Goal: Transaction & Acquisition: Purchase product/service

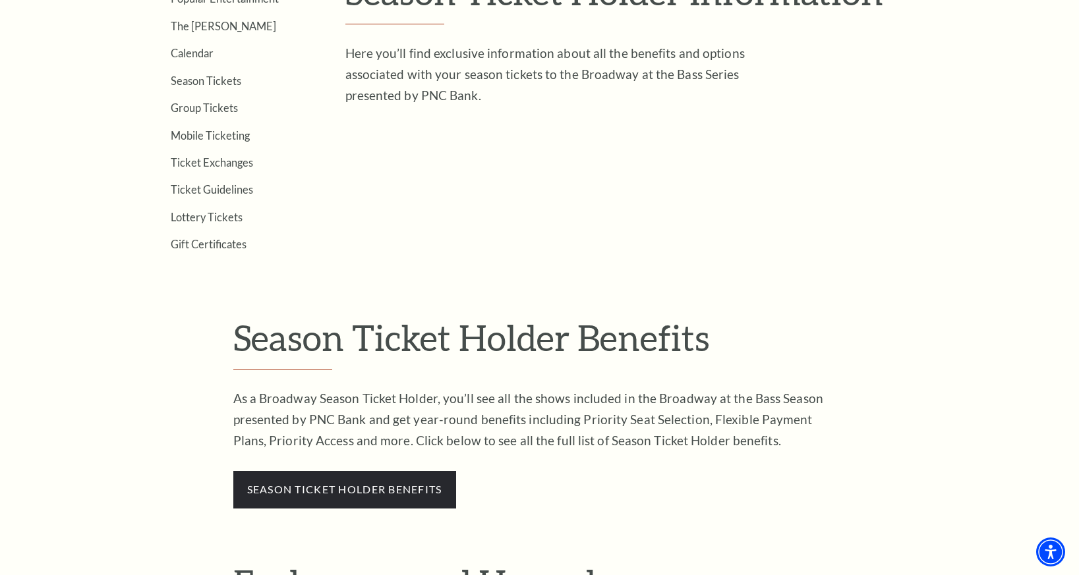
scroll to position [593, 0]
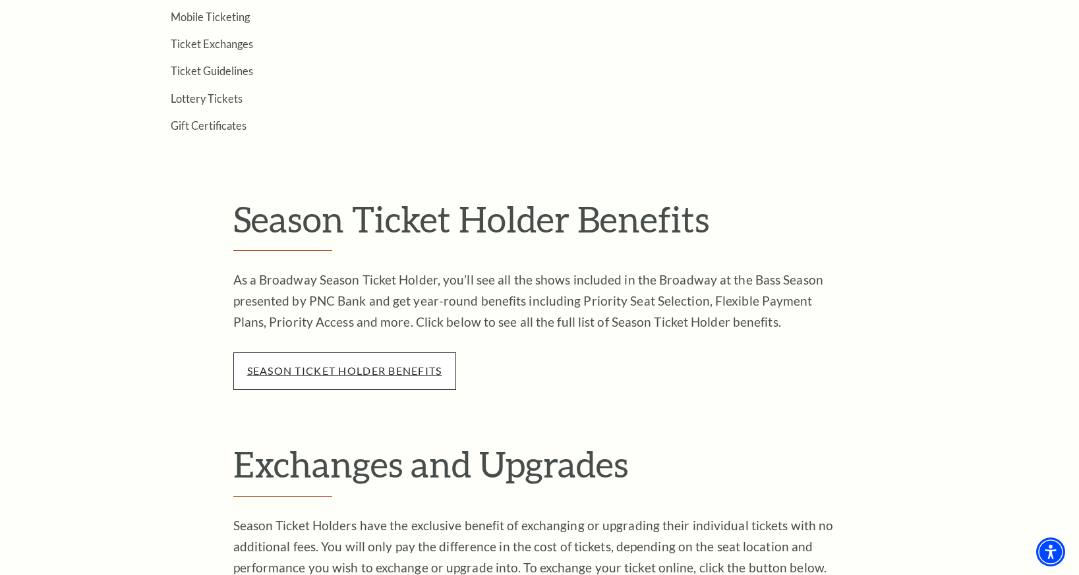
click at [261, 373] on link "season ticket holder benefits" at bounding box center [344, 370] width 195 height 13
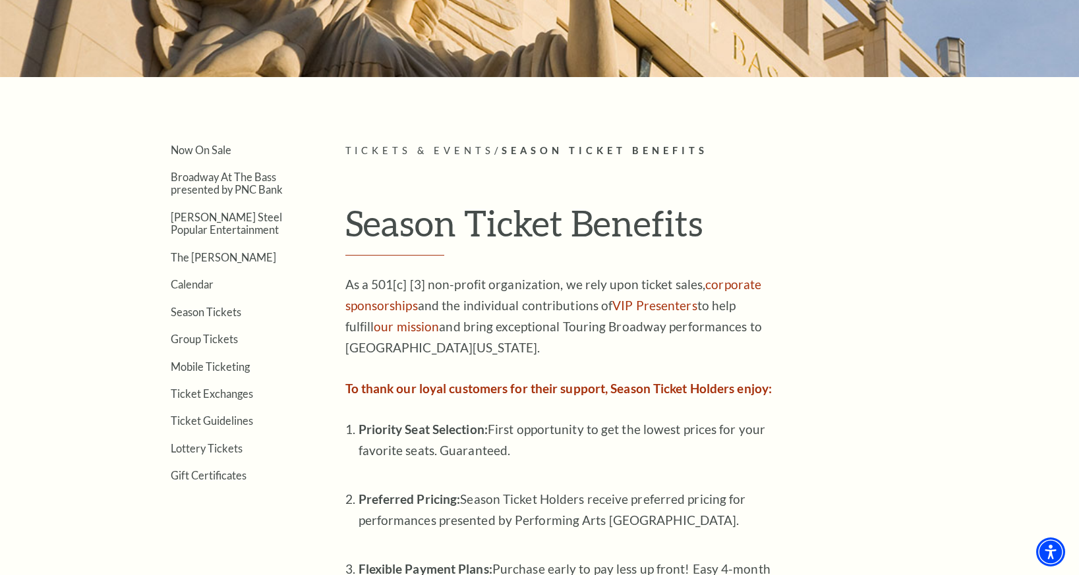
scroll to position [198, 0]
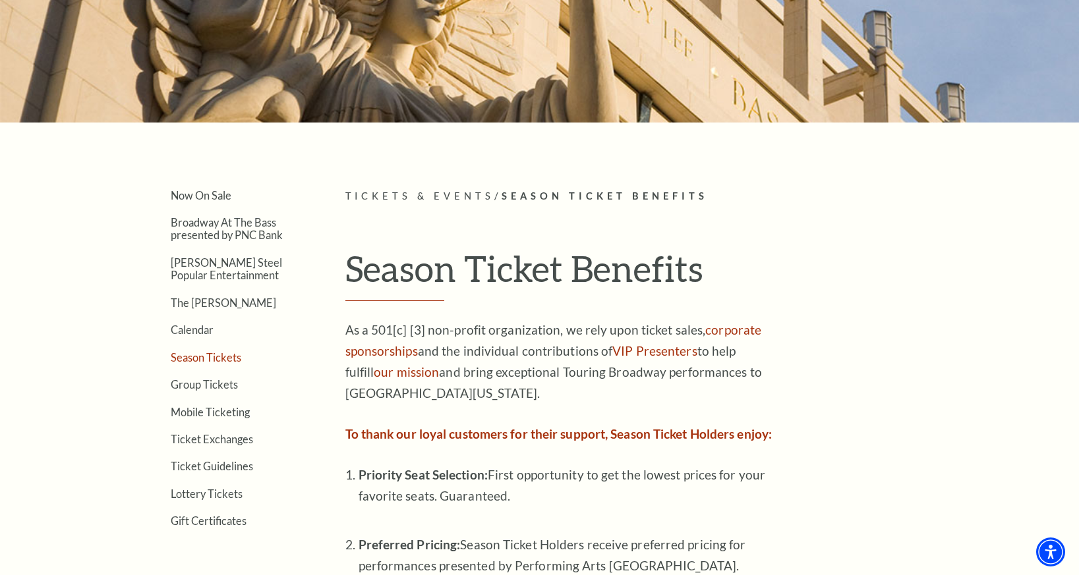
click at [189, 359] on link "Season Tickets" at bounding box center [206, 357] width 71 height 13
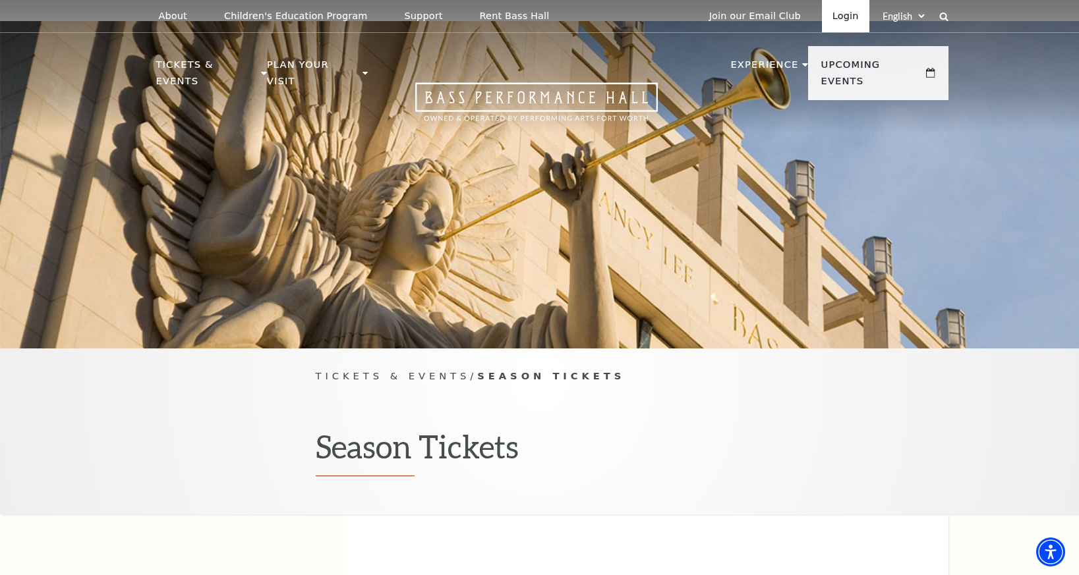
click at [855, 12] on link "Login" at bounding box center [845, 16] width 47 height 32
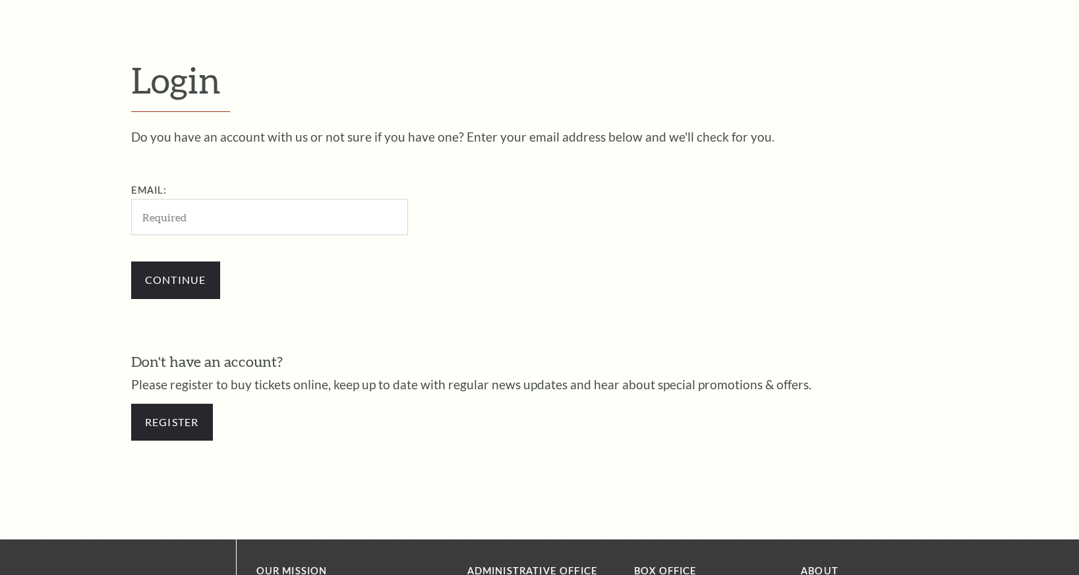
scroll to position [406, 0]
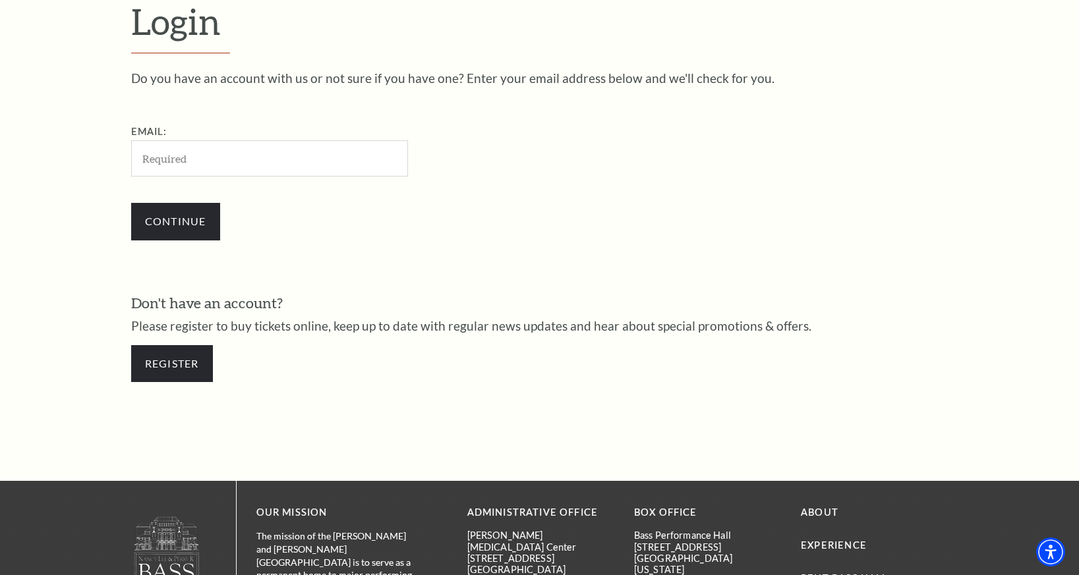
click at [322, 167] on input "Email:" at bounding box center [269, 158] width 277 height 36
type input "[EMAIL_ADDRESS][DOMAIN_NAME]"
click at [171, 218] on input "Continue" at bounding box center [175, 221] width 89 height 37
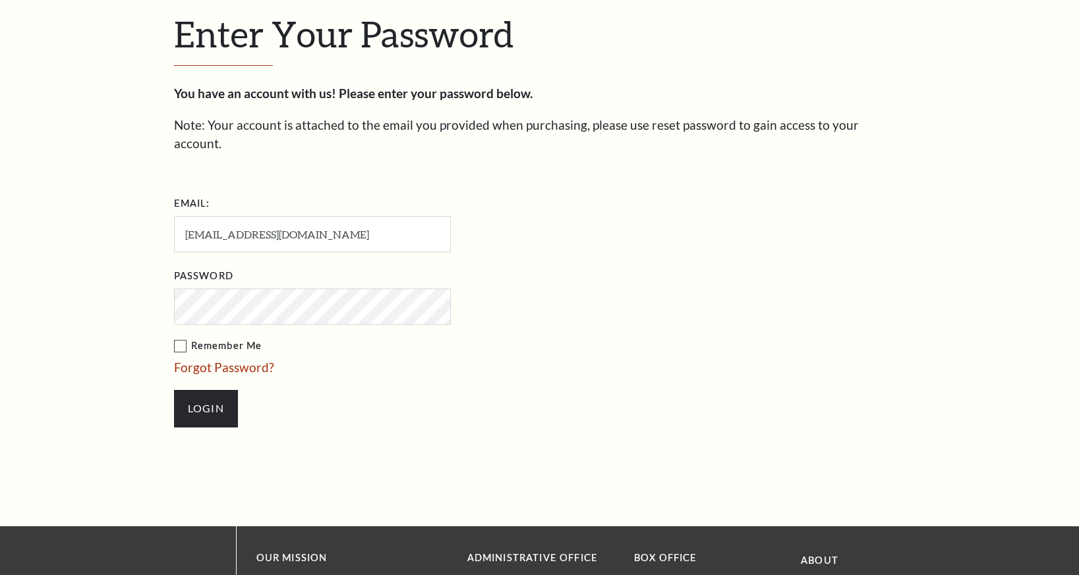
scroll to position [418, 0]
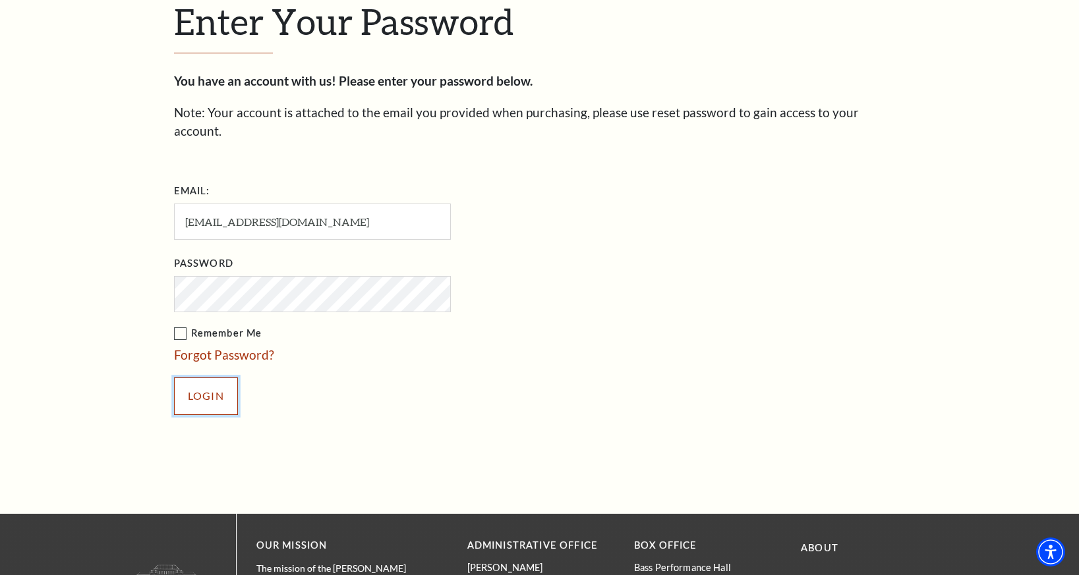
click at [210, 378] on input "Login" at bounding box center [206, 396] width 64 height 37
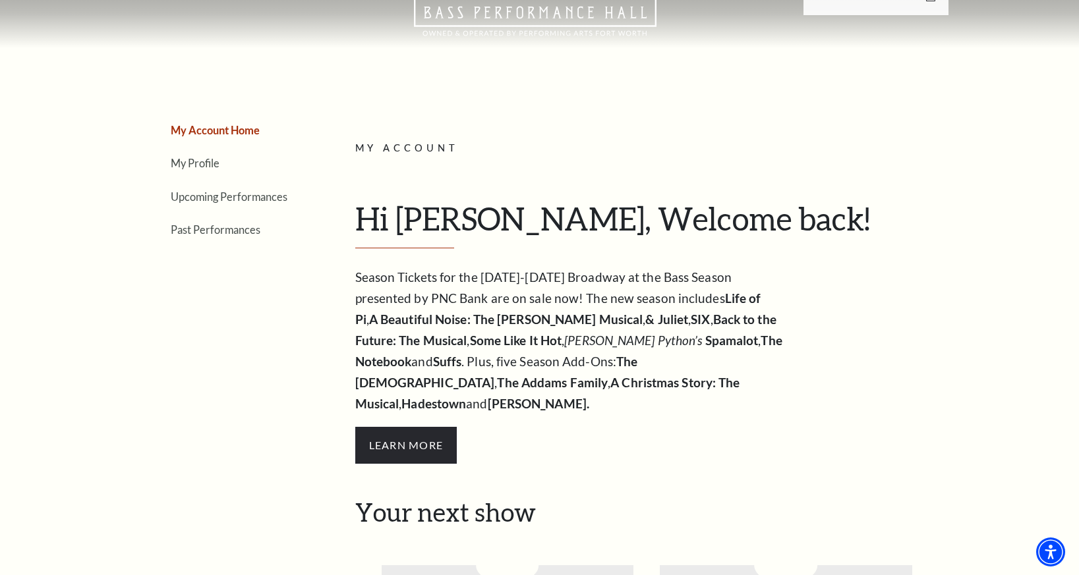
scroll to position [66, 0]
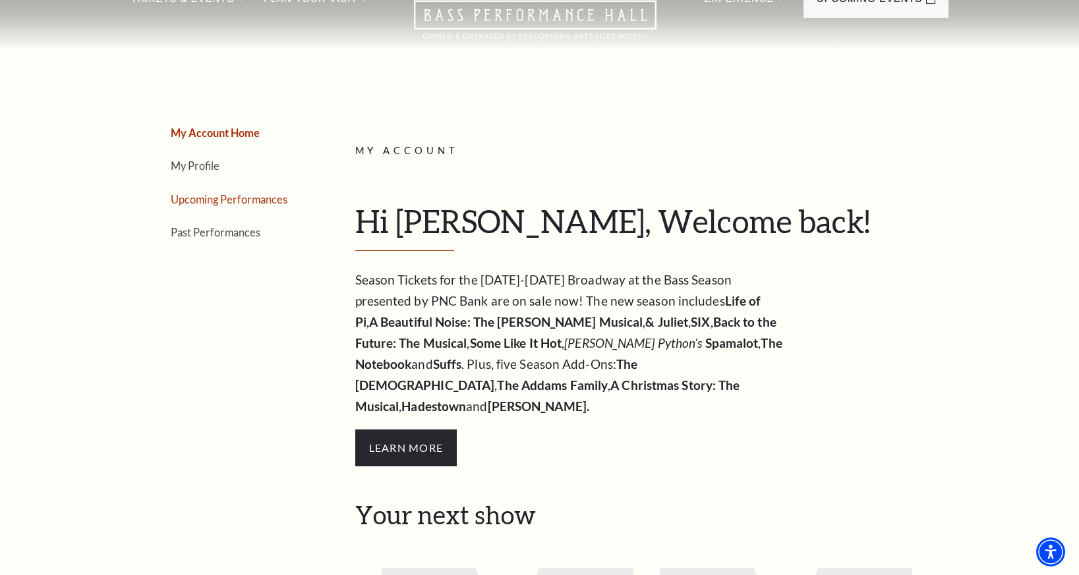
click at [214, 198] on link "Upcoming Performances" at bounding box center [229, 199] width 117 height 13
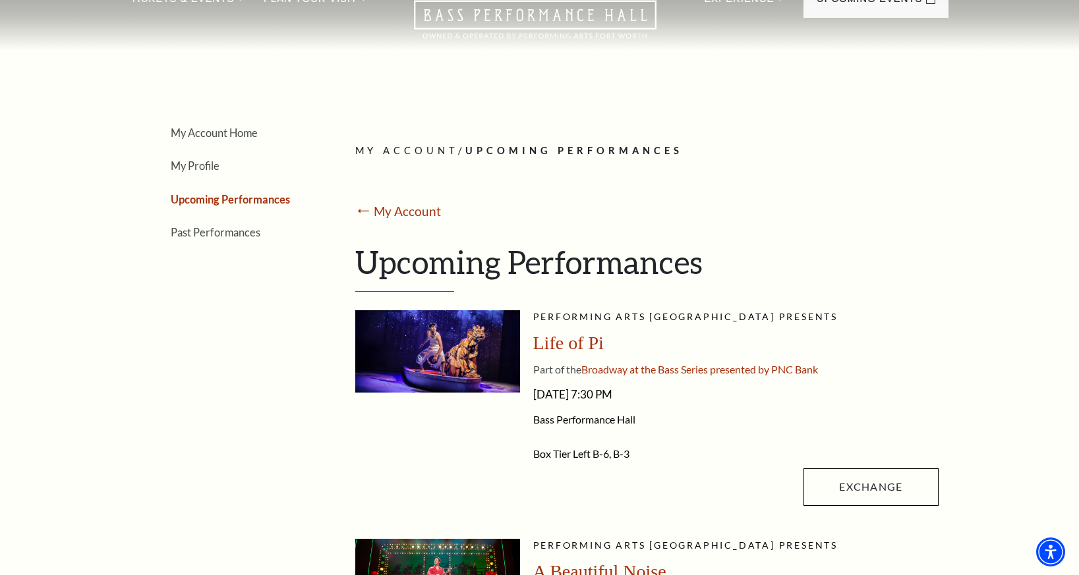
scroll to position [0, 0]
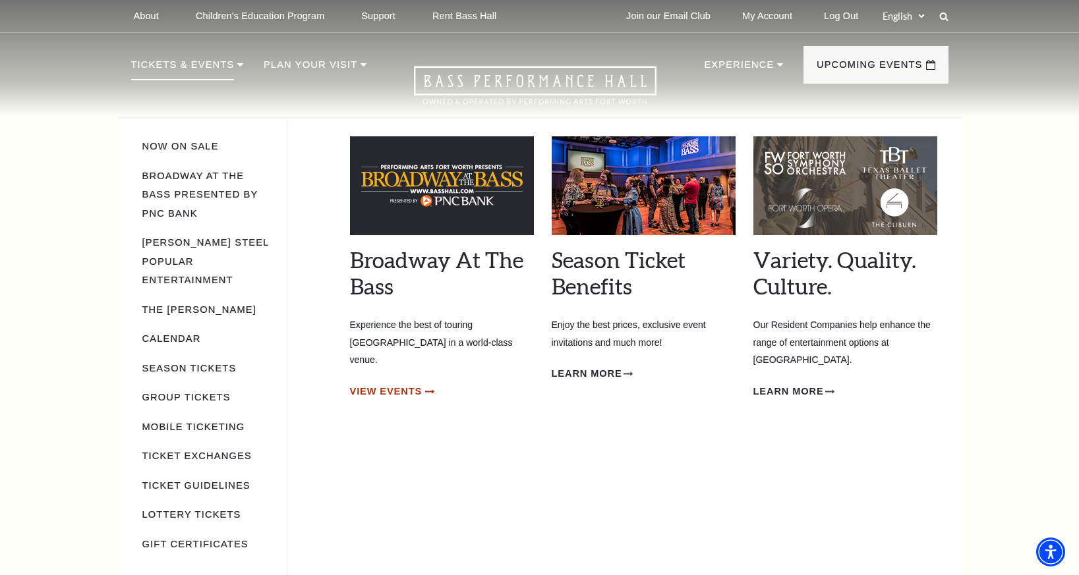
click at [417, 384] on span "View Events" at bounding box center [386, 392] width 72 height 16
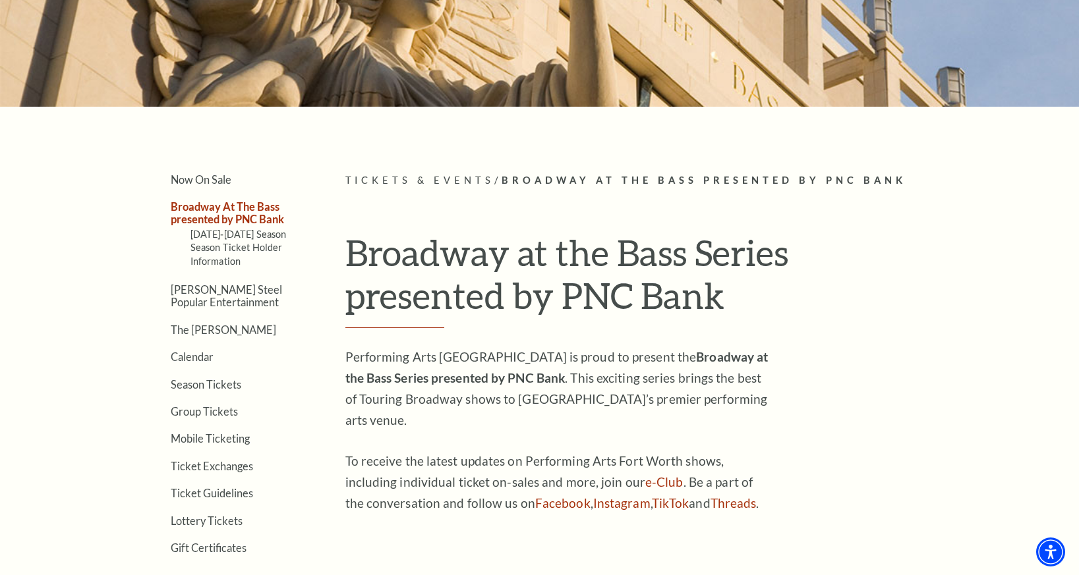
scroll to position [264, 0]
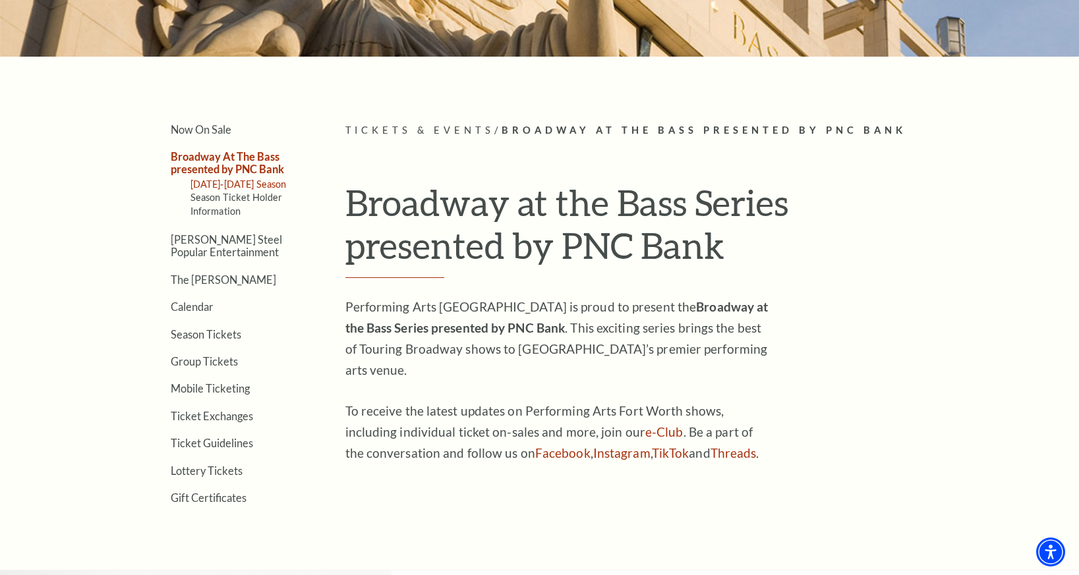
click at [233, 185] on link "[DATE]-[DATE] Season" at bounding box center [238, 184] width 96 height 11
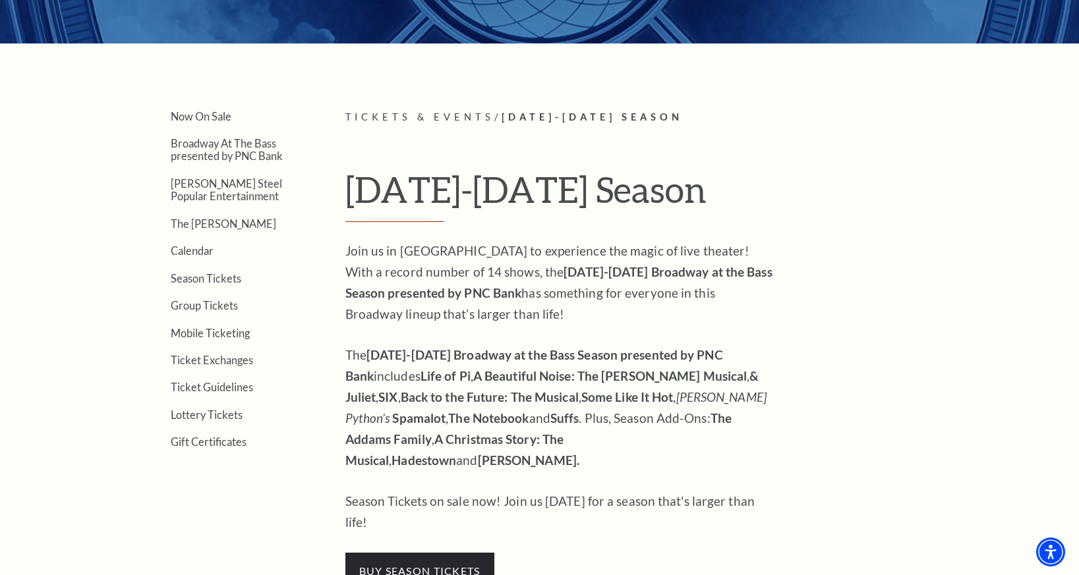
scroll to position [264, 0]
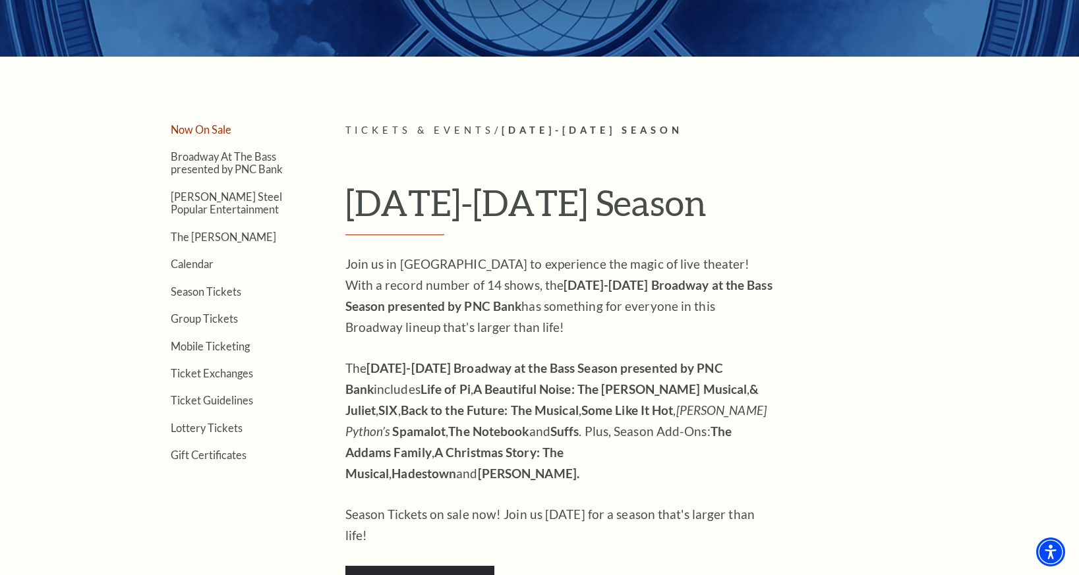
click at [213, 130] on link "Now On Sale" at bounding box center [201, 129] width 61 height 13
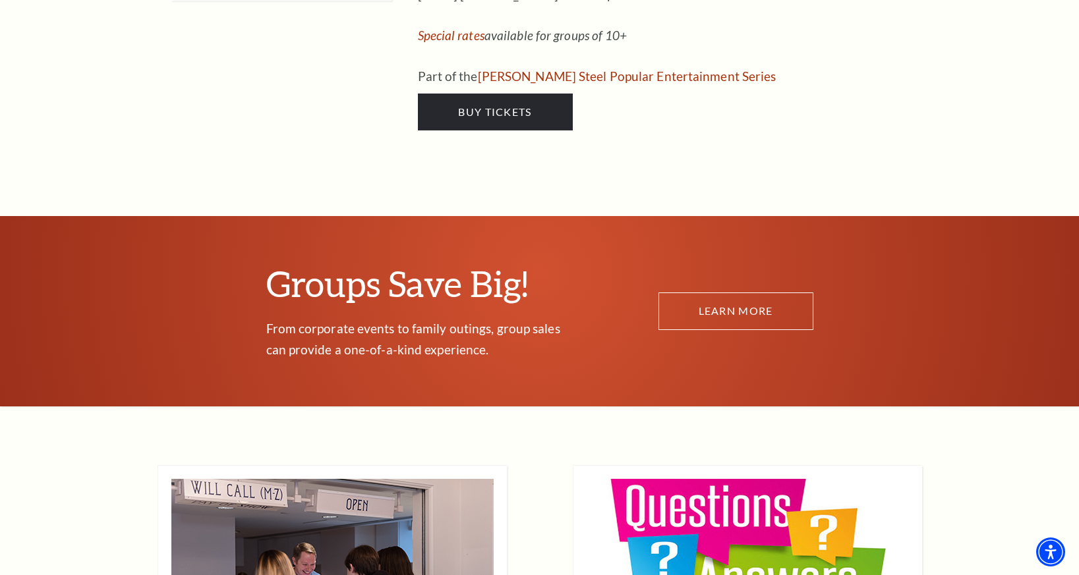
scroll to position [7446, 0]
